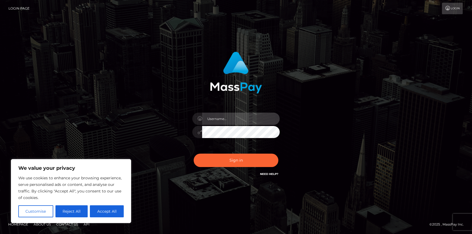
click at [232, 116] on input "text" at bounding box center [241, 119] width 78 height 12
click at [228, 123] on input "text" at bounding box center [241, 119] width 78 height 12
type input "[EMAIL_ADDRESS][DOMAIN_NAME]"
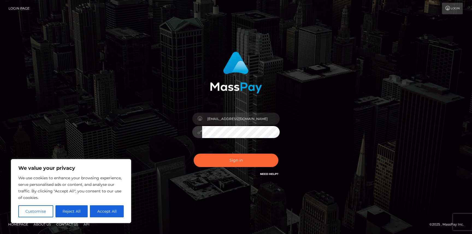
click at [194, 154] on button "Sign in" at bounding box center [236, 160] width 85 height 13
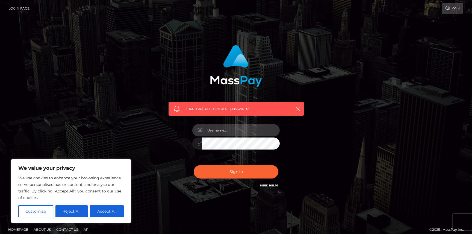
click at [231, 128] on input "text" at bounding box center [241, 130] width 78 height 12
type input "[EMAIL_ADDRESS][DOMAIN_NAME]"
click at [194, 165] on button "Sign in" at bounding box center [236, 171] width 85 height 13
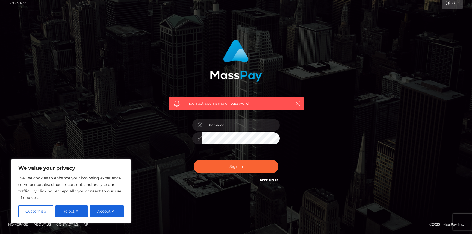
click at [297, 104] on icon "button" at bounding box center [297, 103] width 5 height 5
click at [109, 213] on button "Accept All" at bounding box center [107, 211] width 34 height 12
checkbox input "true"
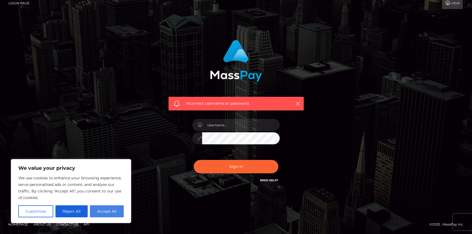
checkbox input "true"
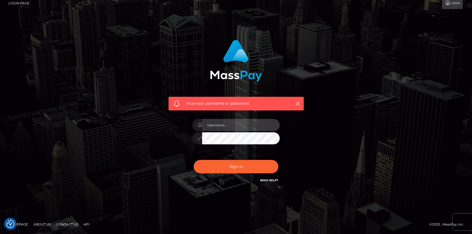
click at [227, 124] on input "text" at bounding box center [241, 125] width 78 height 12
type input "beranco19cb@gmail.com"
click at [194, 160] on button "Sign in" at bounding box center [236, 166] width 85 height 13
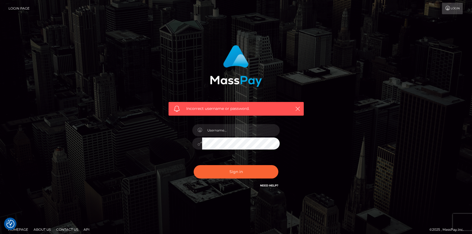
click at [272, 186] on link "Need Help?" at bounding box center [269, 186] width 18 height 4
click at [454, 8] on link "Login" at bounding box center [452, 8] width 21 height 11
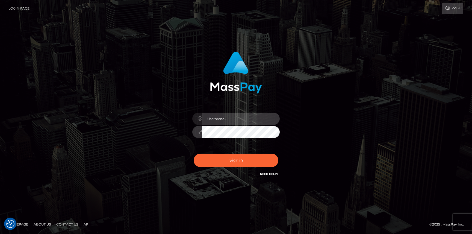
click at [231, 120] on input "text" at bounding box center [241, 119] width 78 height 12
type input "[EMAIL_ADDRESS][DOMAIN_NAME]"
click at [194, 154] on button "Sign in" at bounding box center [236, 160] width 85 height 13
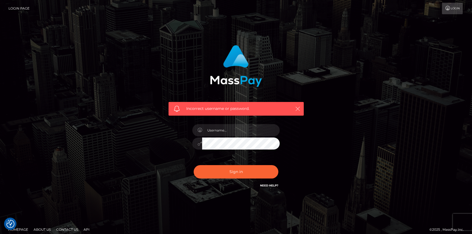
click at [298, 109] on icon "button" at bounding box center [297, 108] width 5 height 5
